Goal: Task Accomplishment & Management: Use online tool/utility

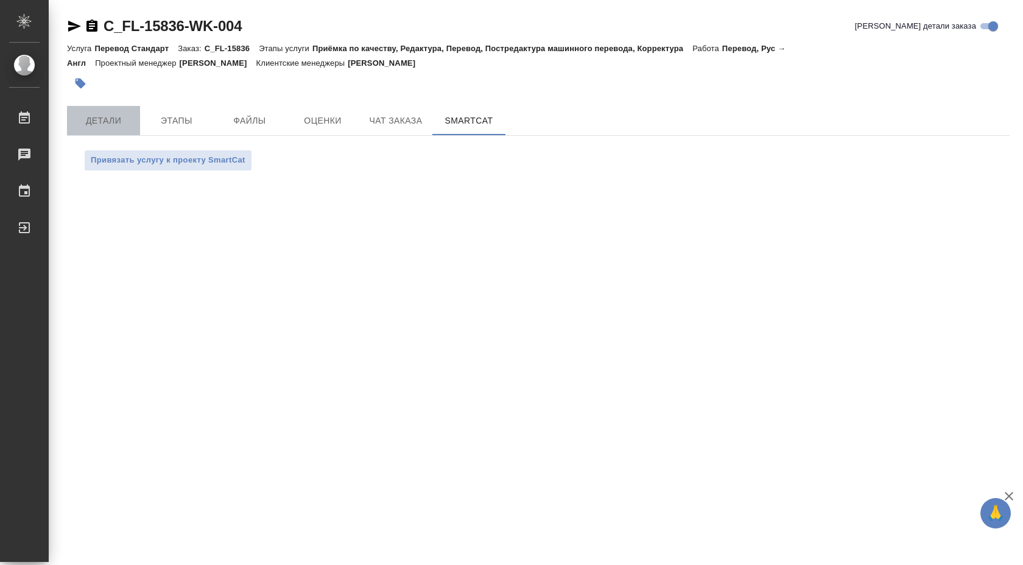
click at [112, 117] on span "Детали" at bounding box center [103, 120] width 58 height 15
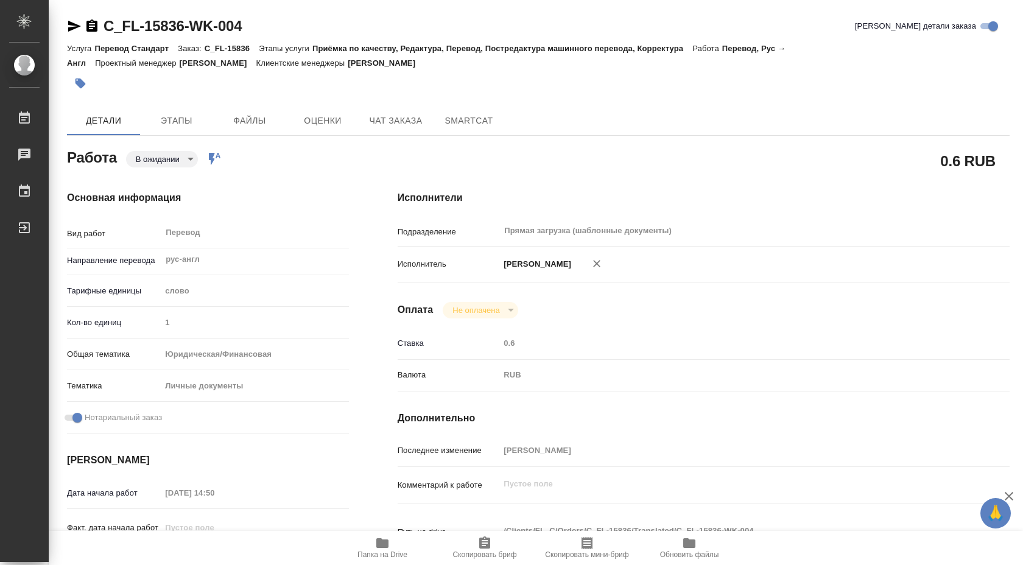
type textarea "x"
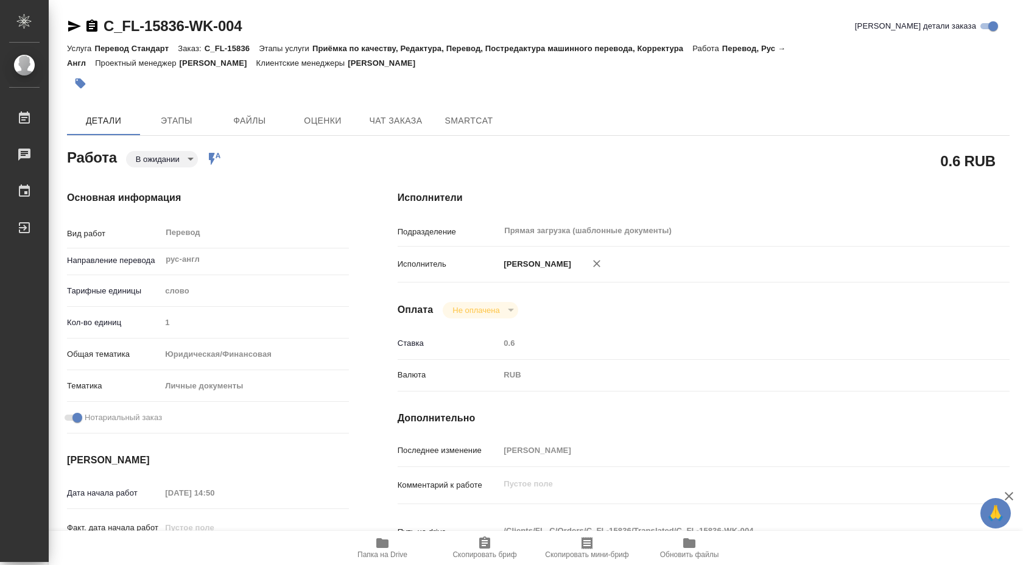
type textarea "x"
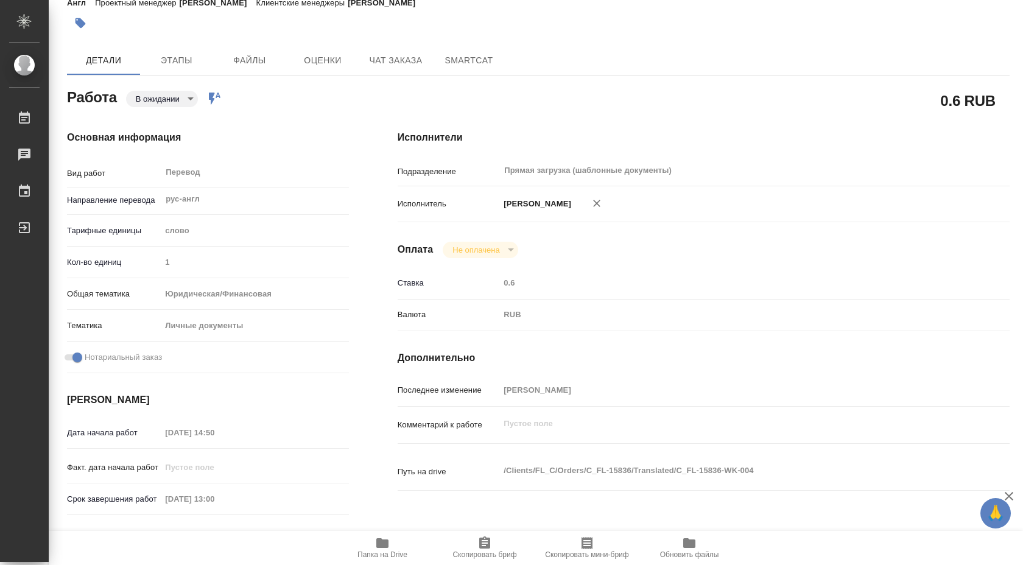
type textarea "x"
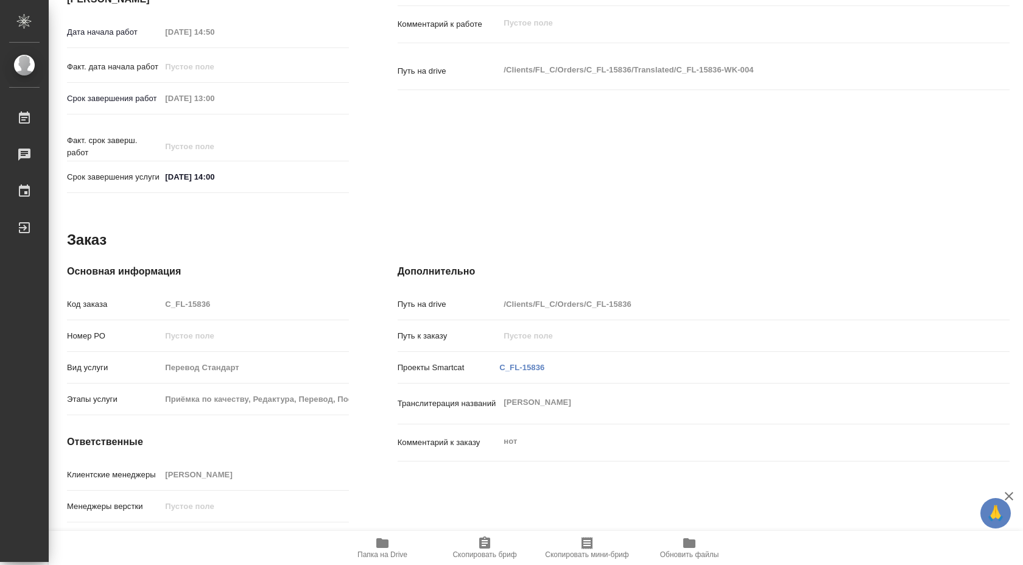
scroll to position [498, 0]
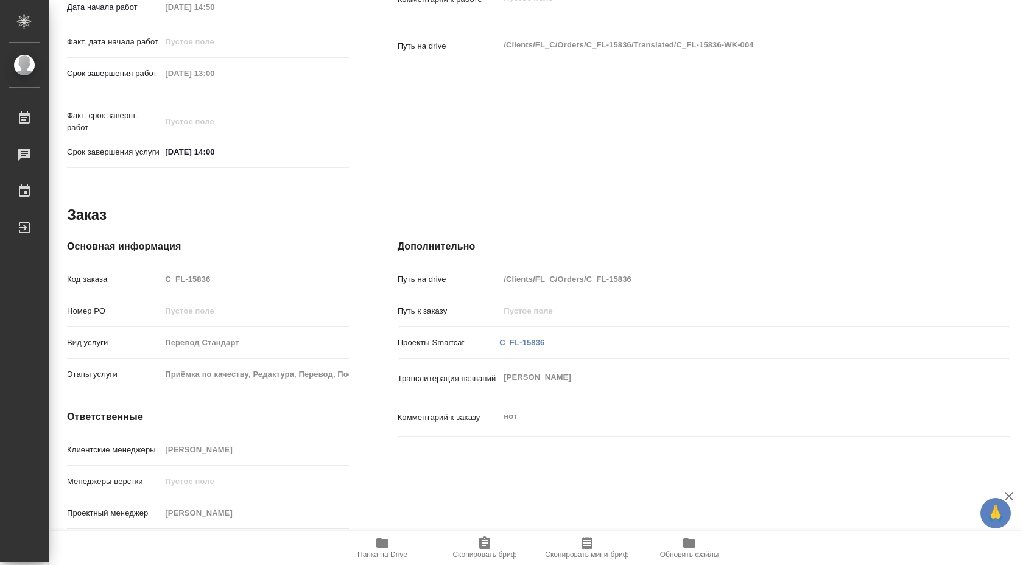
click at [524, 338] on link "C_FL-15836" at bounding box center [521, 342] width 45 height 9
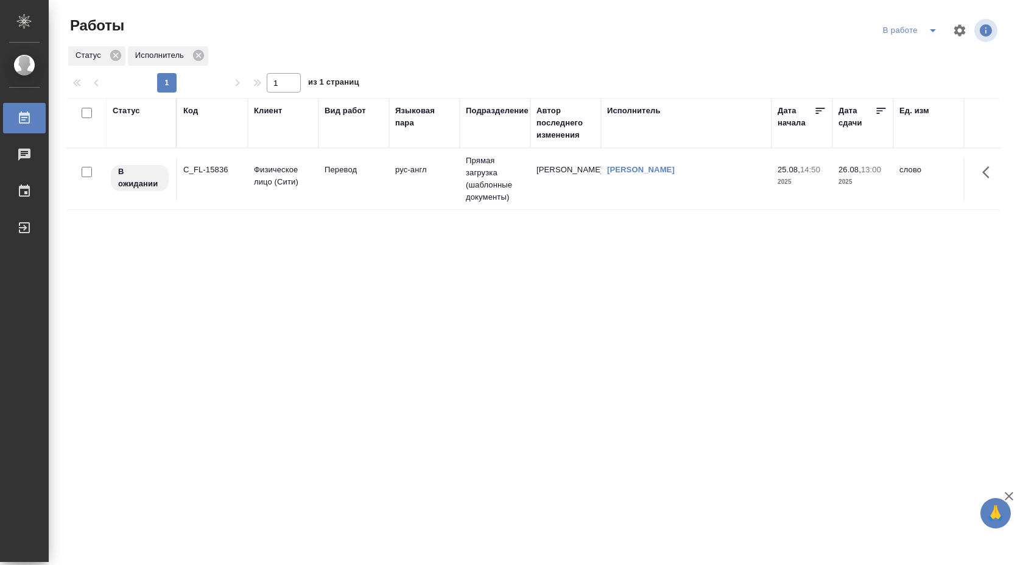
click at [603, 184] on td "[PERSON_NAME]" at bounding box center [686, 179] width 170 height 43
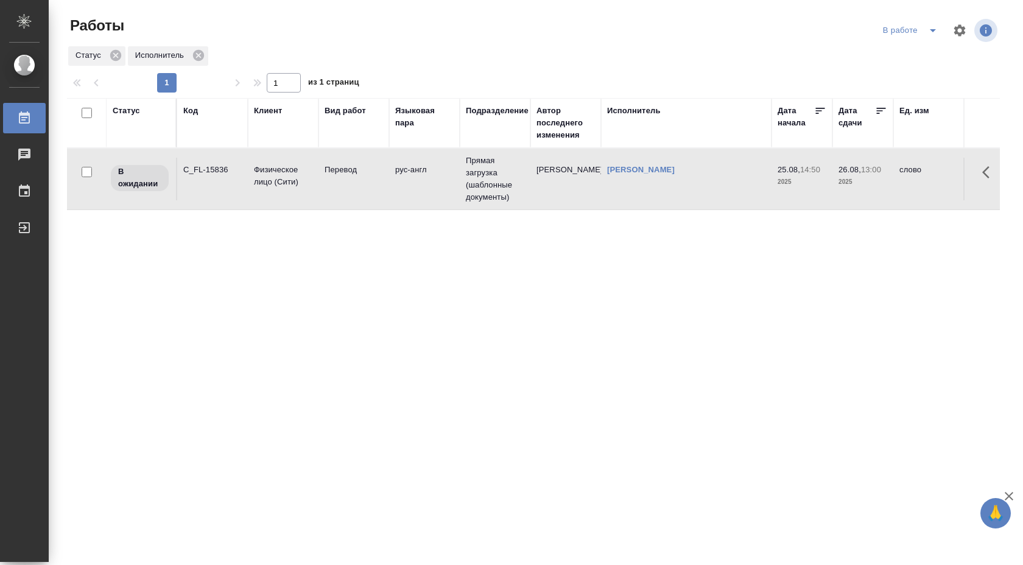
click at [603, 184] on td "[PERSON_NAME]" at bounding box center [686, 179] width 170 height 43
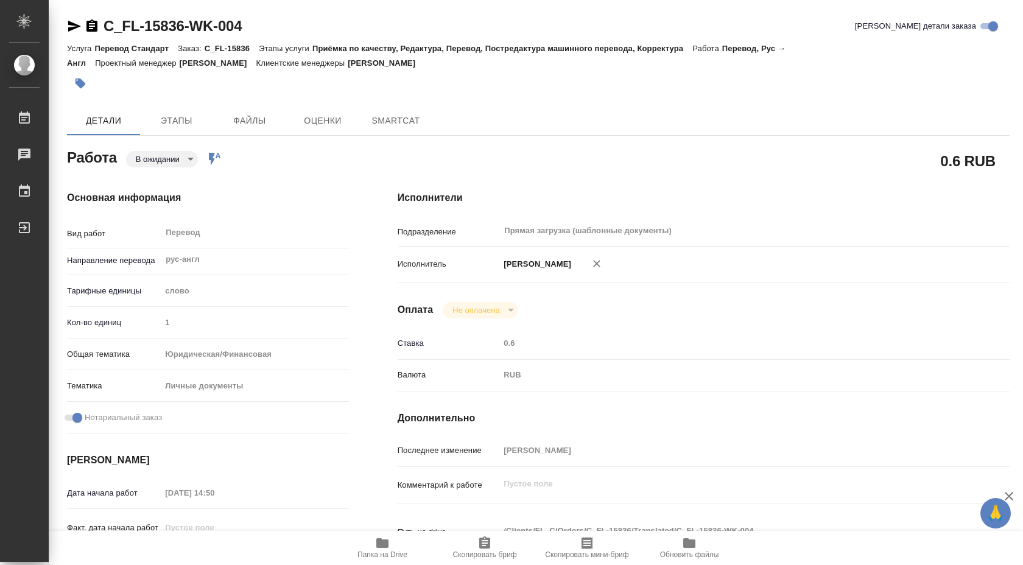
type textarea "x"
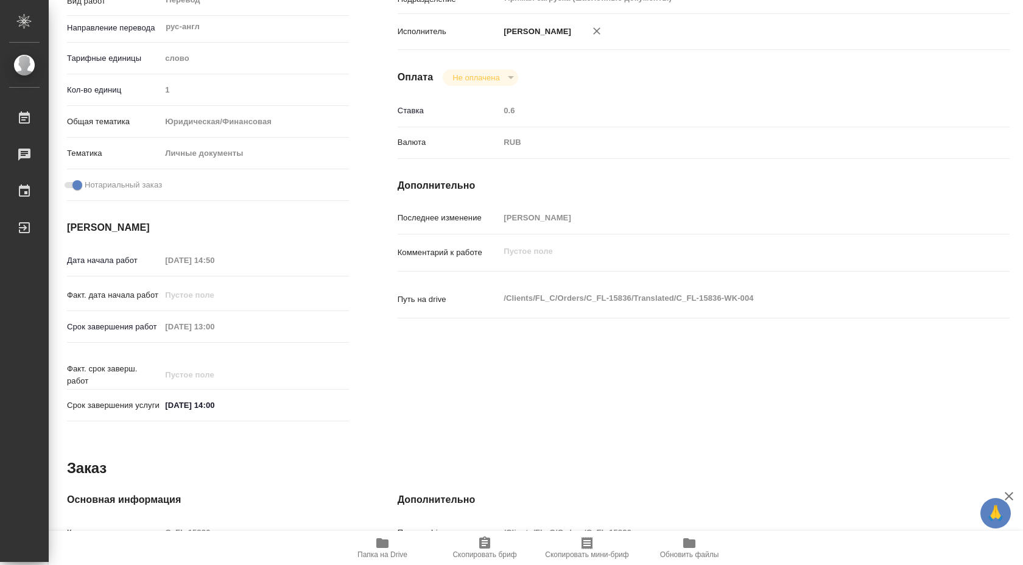
type textarea "x"
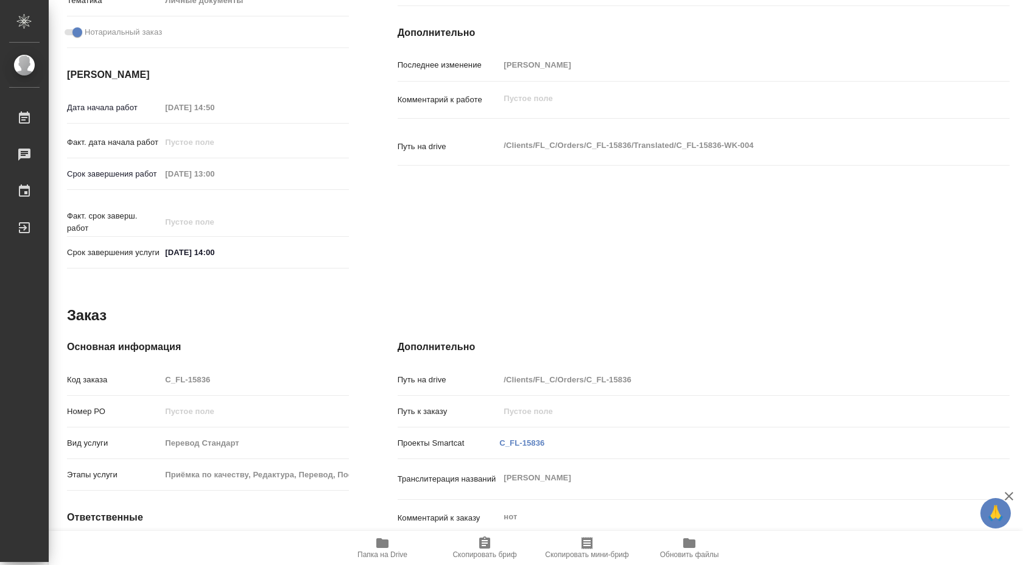
scroll to position [498, 0]
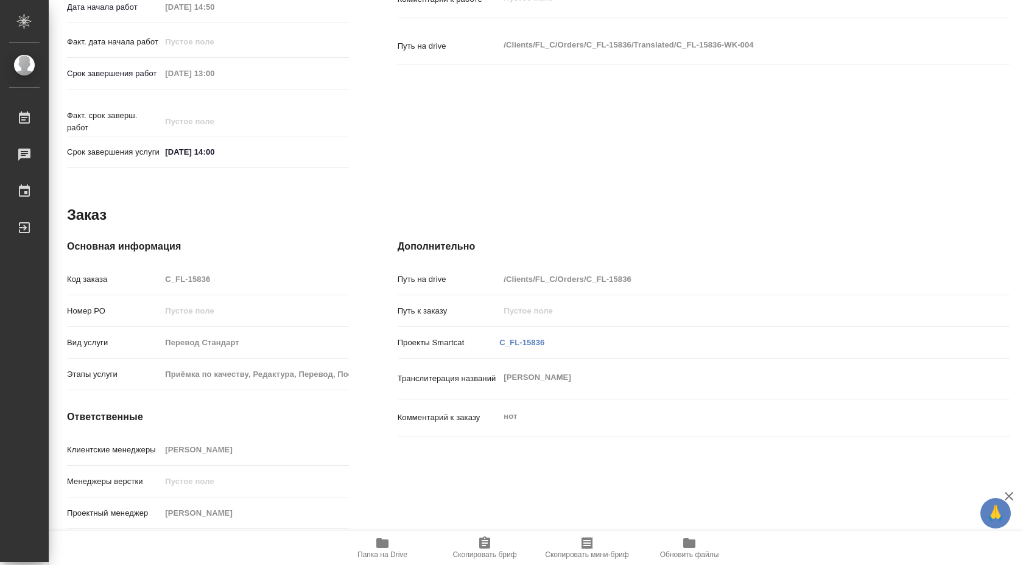
type textarea "x"
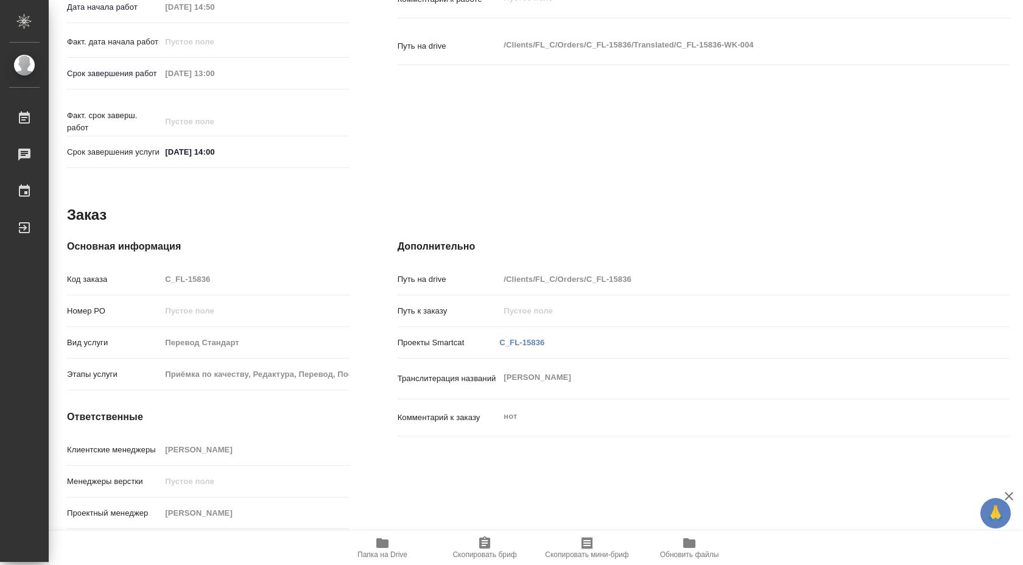
scroll to position [75, 0]
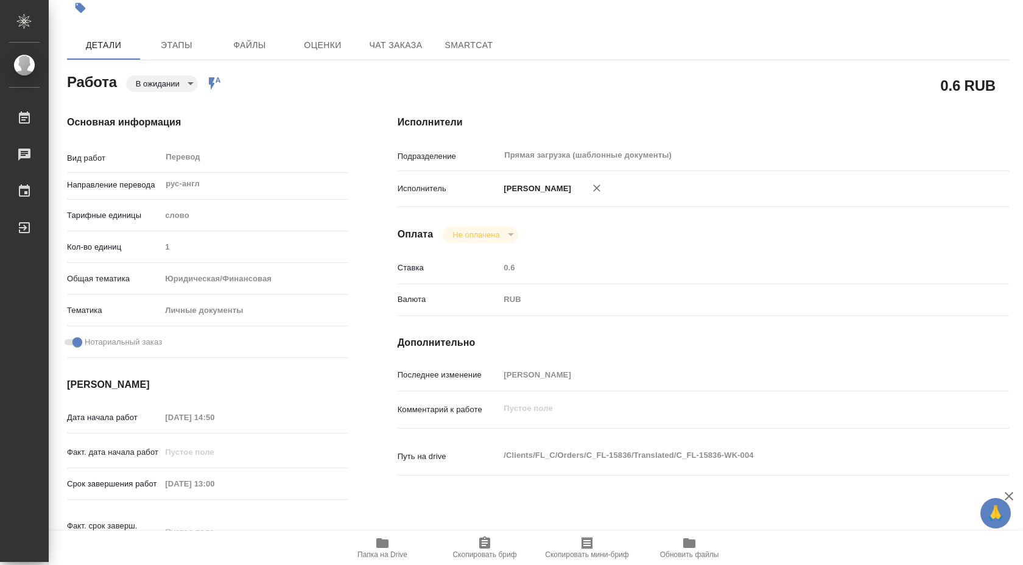
type textarea "x"
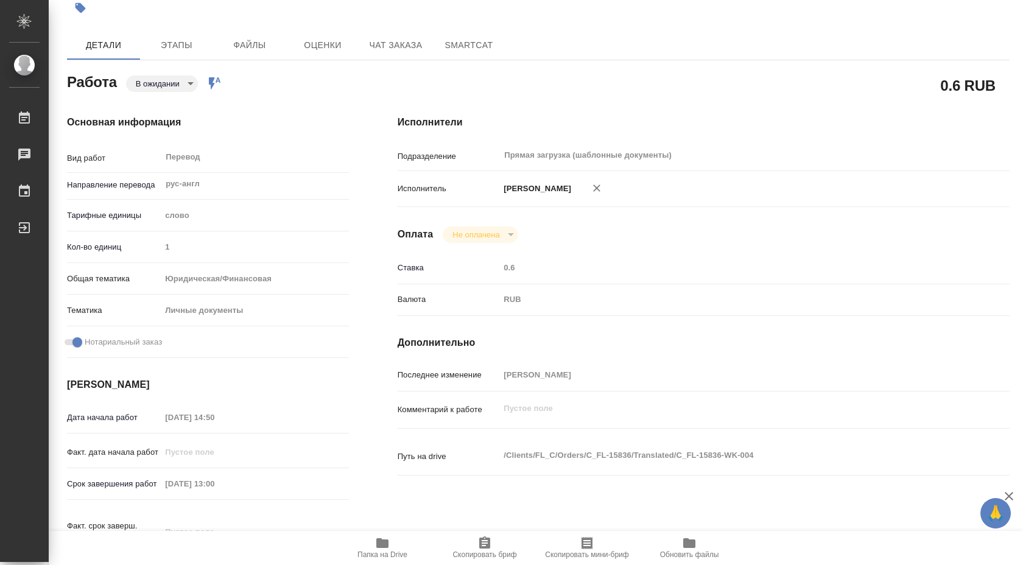
scroll to position [0, 0]
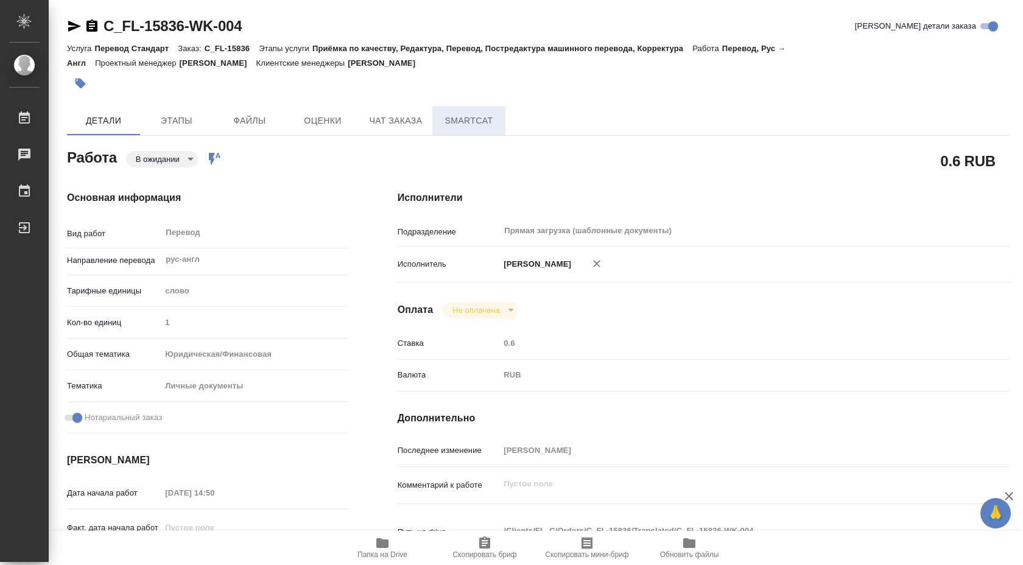
click at [470, 134] on button "SmartCat" at bounding box center [468, 120] width 73 height 29
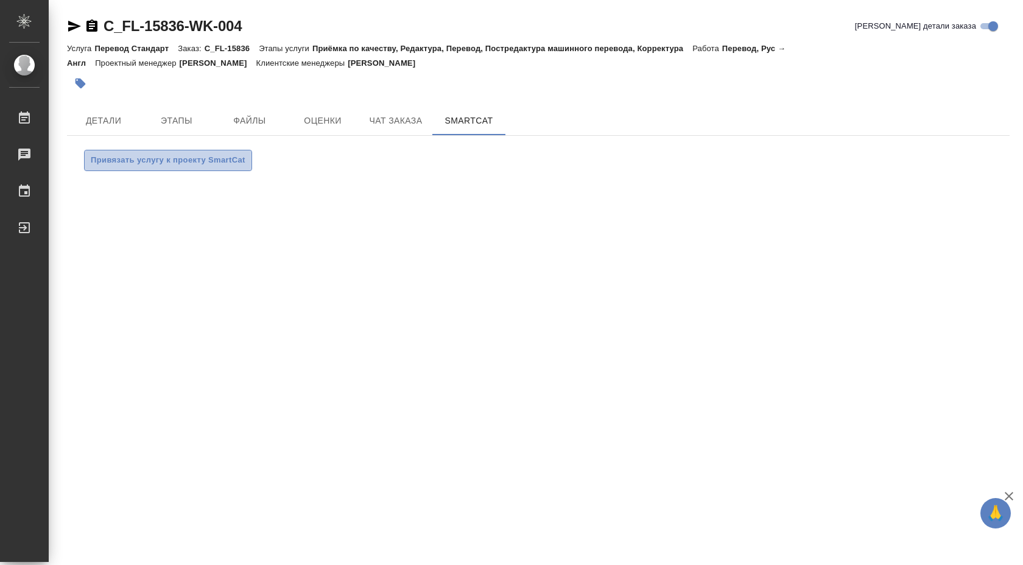
click at [220, 169] on button "Привязать услугу к проекту SmartCat" at bounding box center [168, 160] width 168 height 21
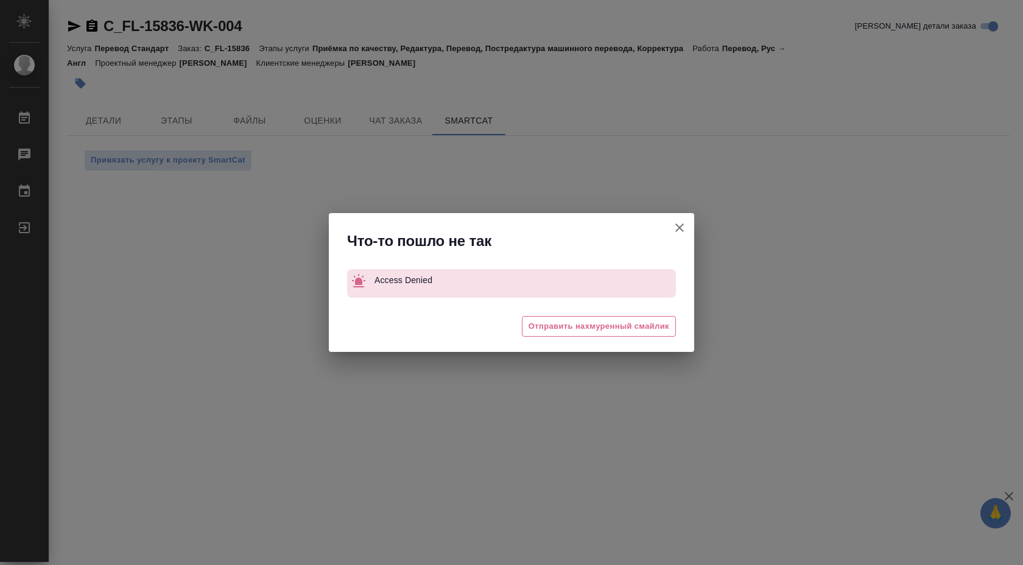
click at [677, 226] on icon "button" at bounding box center [679, 227] width 15 height 15
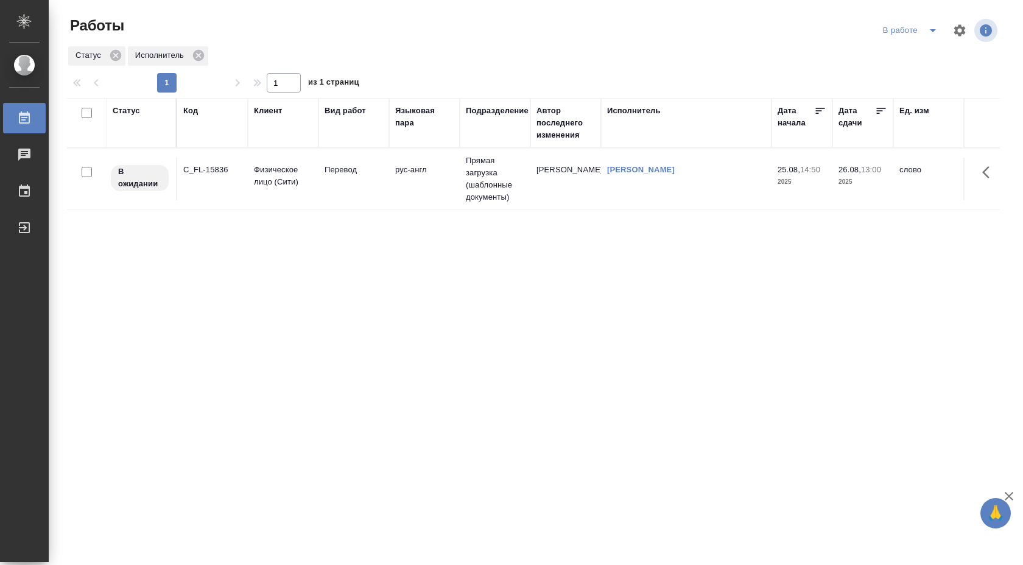
click at [595, 170] on td "Шувалова Анна" at bounding box center [565, 179] width 71 height 43
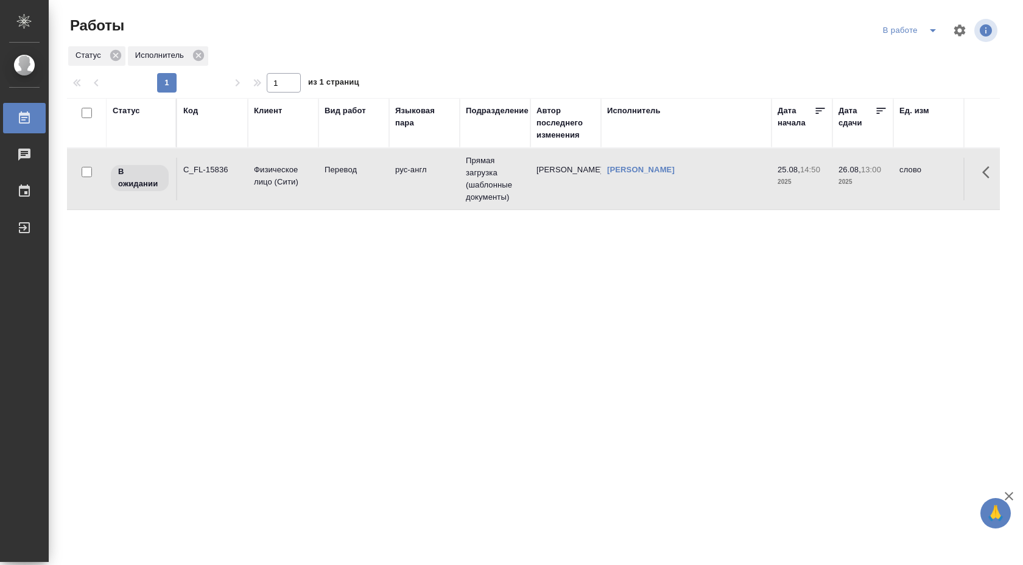
click at [595, 170] on td "Шувалова Анна" at bounding box center [565, 179] width 71 height 43
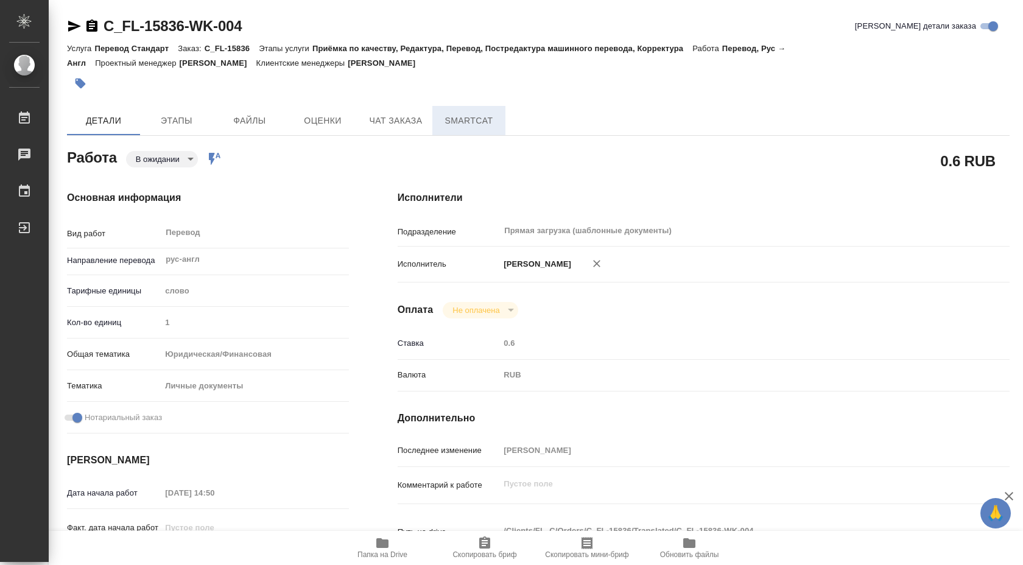
click at [470, 117] on span "SmartCat" at bounding box center [468, 120] width 58 height 15
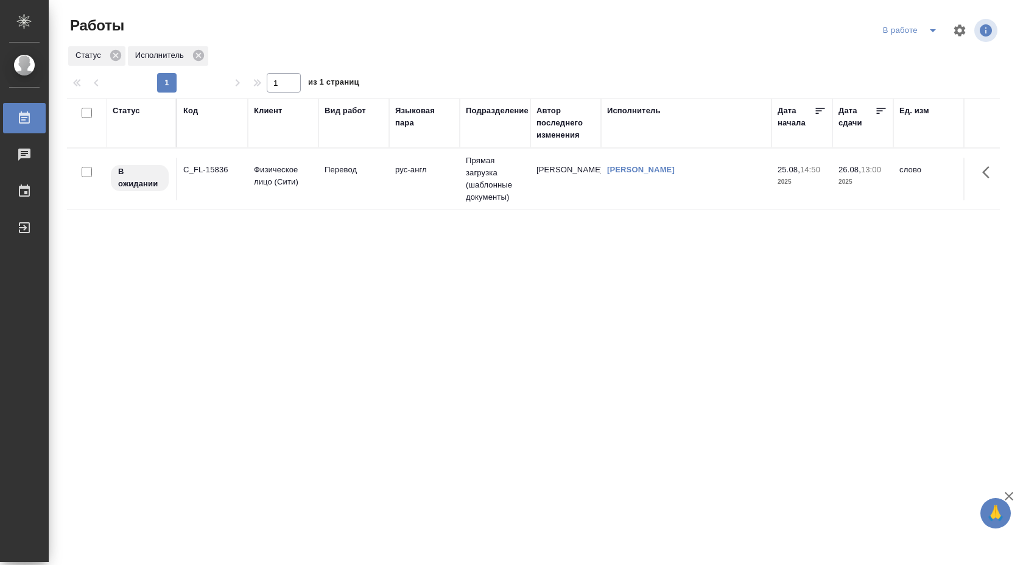
click at [893, 41] on div "В работе" at bounding box center [939, 30] width 120 height 29
click at [912, 38] on div "В работе" at bounding box center [911, 30] width 65 height 19
click at [919, 30] on div "В работе" at bounding box center [911, 30] width 65 height 19
click at [931, 30] on icon "split button" at bounding box center [932, 30] width 6 height 3
click at [896, 57] on li "Стандартные настройки" at bounding box center [911, 54] width 117 height 19
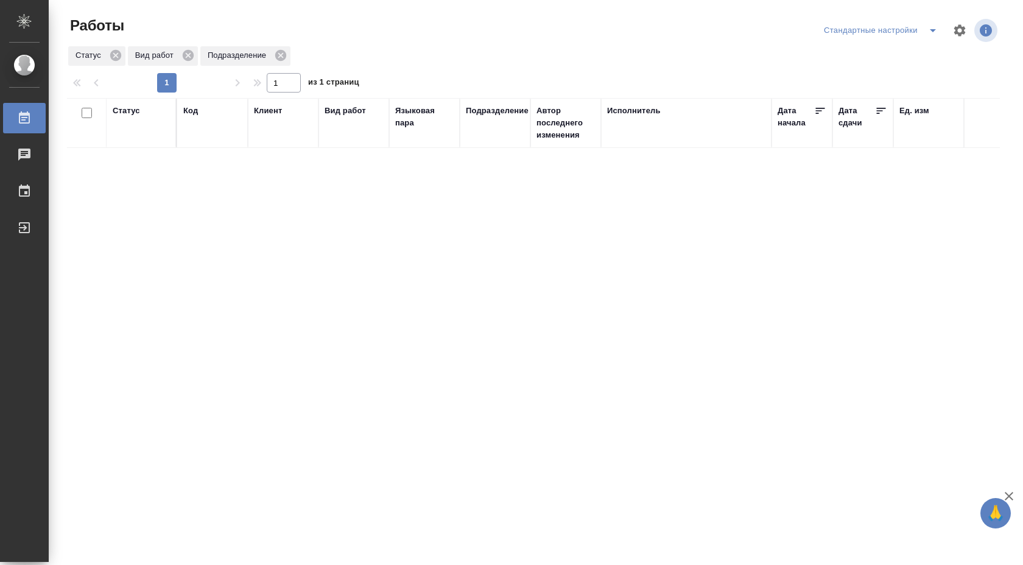
click at [918, 34] on div "Стандартные настройки" at bounding box center [882, 30] width 124 height 19
click at [932, 32] on icon "split button" at bounding box center [932, 30] width 15 height 15
click at [881, 59] on li "В работе" at bounding box center [880, 54] width 127 height 19
